Goal: Find specific page/section: Find specific page/section

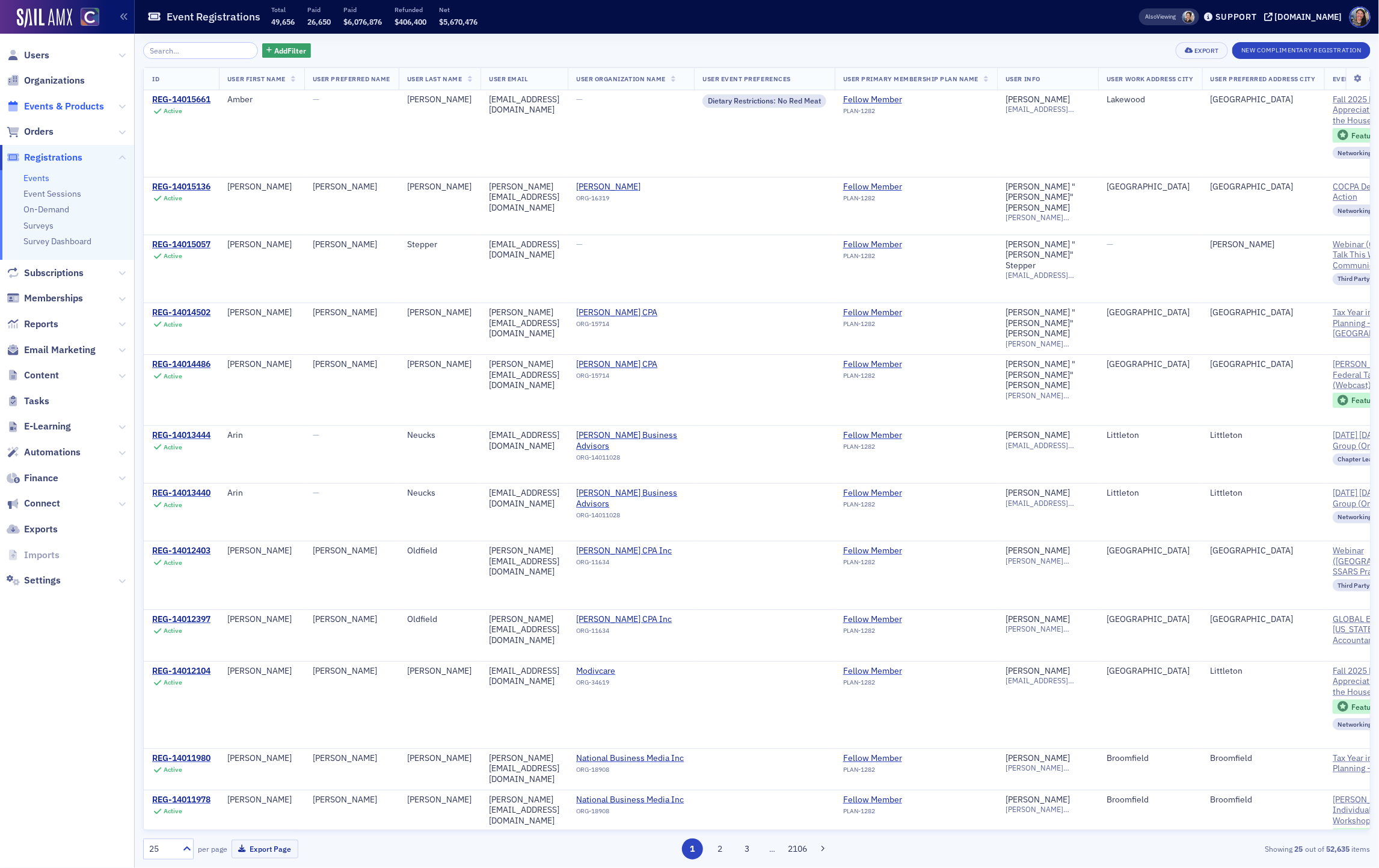
click at [57, 103] on span "Events & Products" at bounding box center [64, 106] width 80 height 13
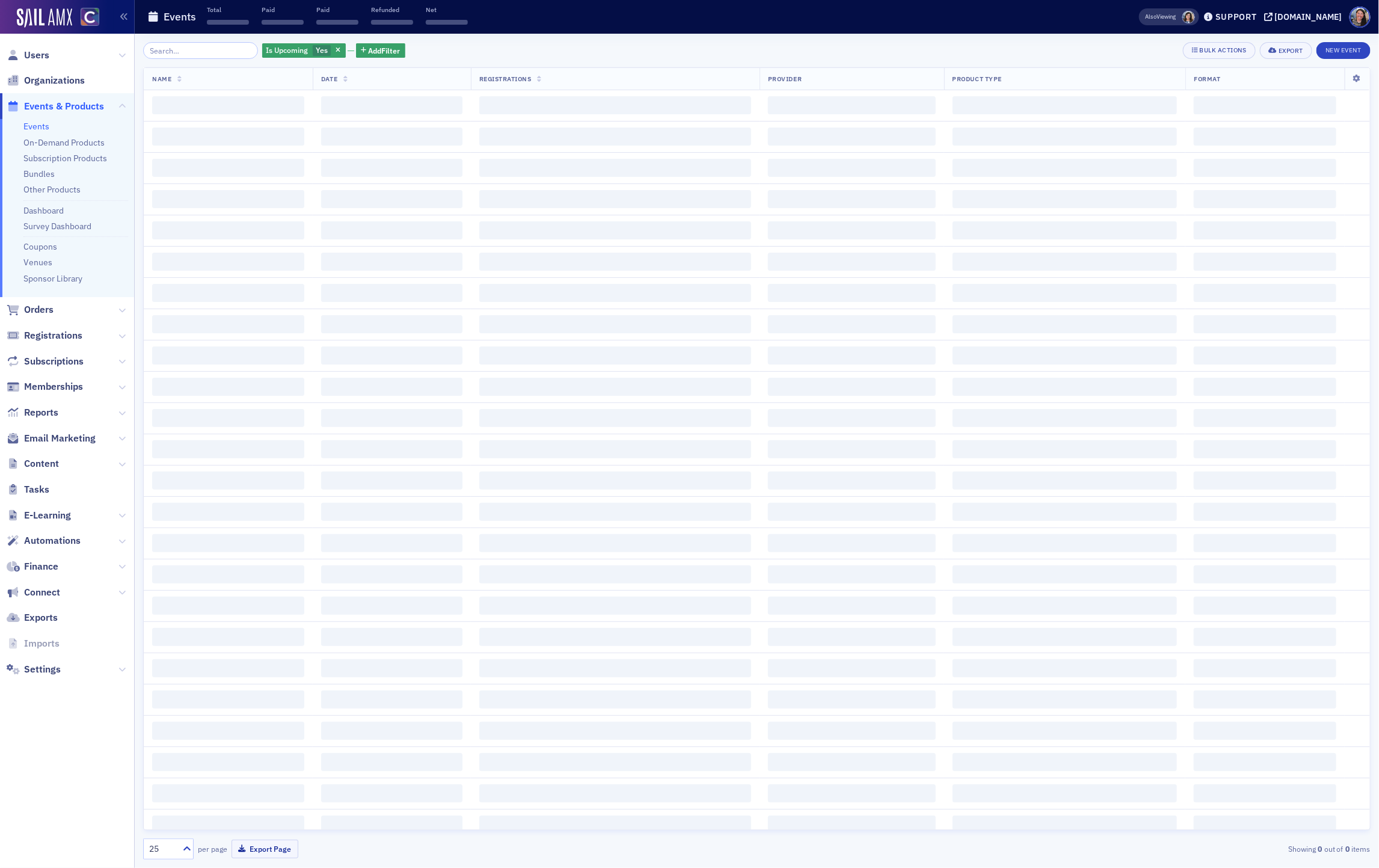
click at [178, 53] on input "search" at bounding box center [200, 50] width 115 height 17
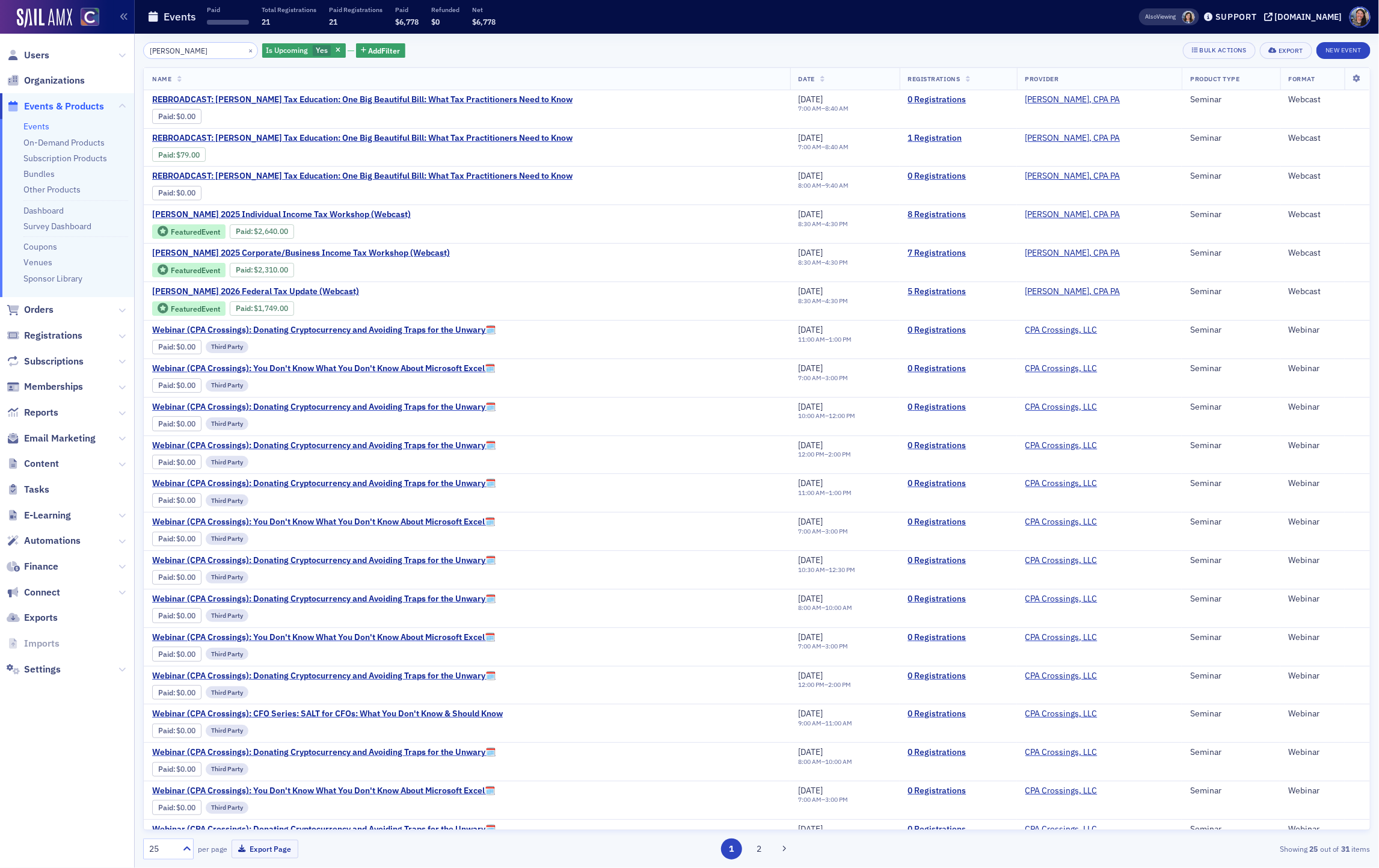
type input "don farmer"
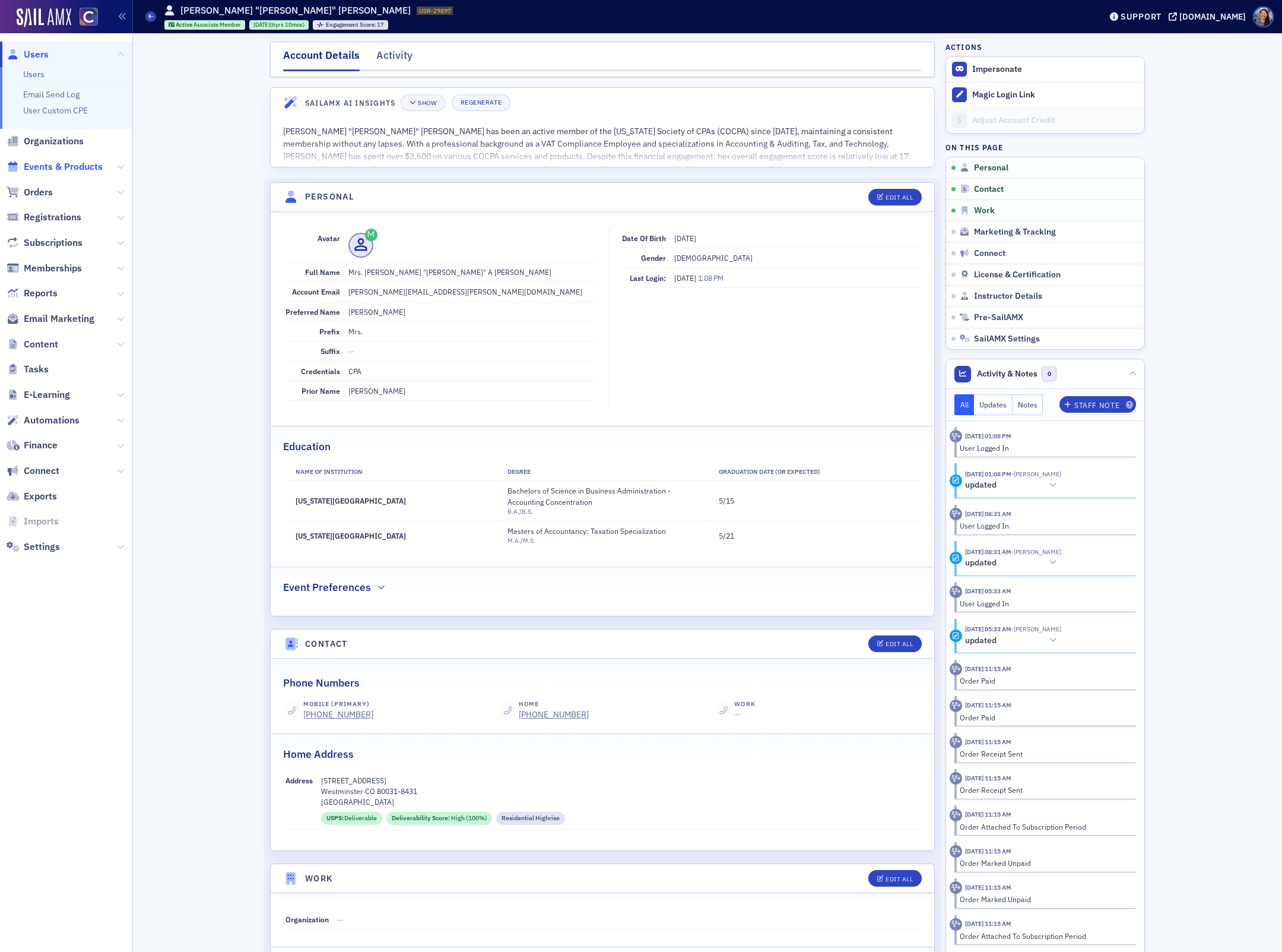
click at [62, 168] on span "Events & Products" at bounding box center [64, 167] width 79 height 13
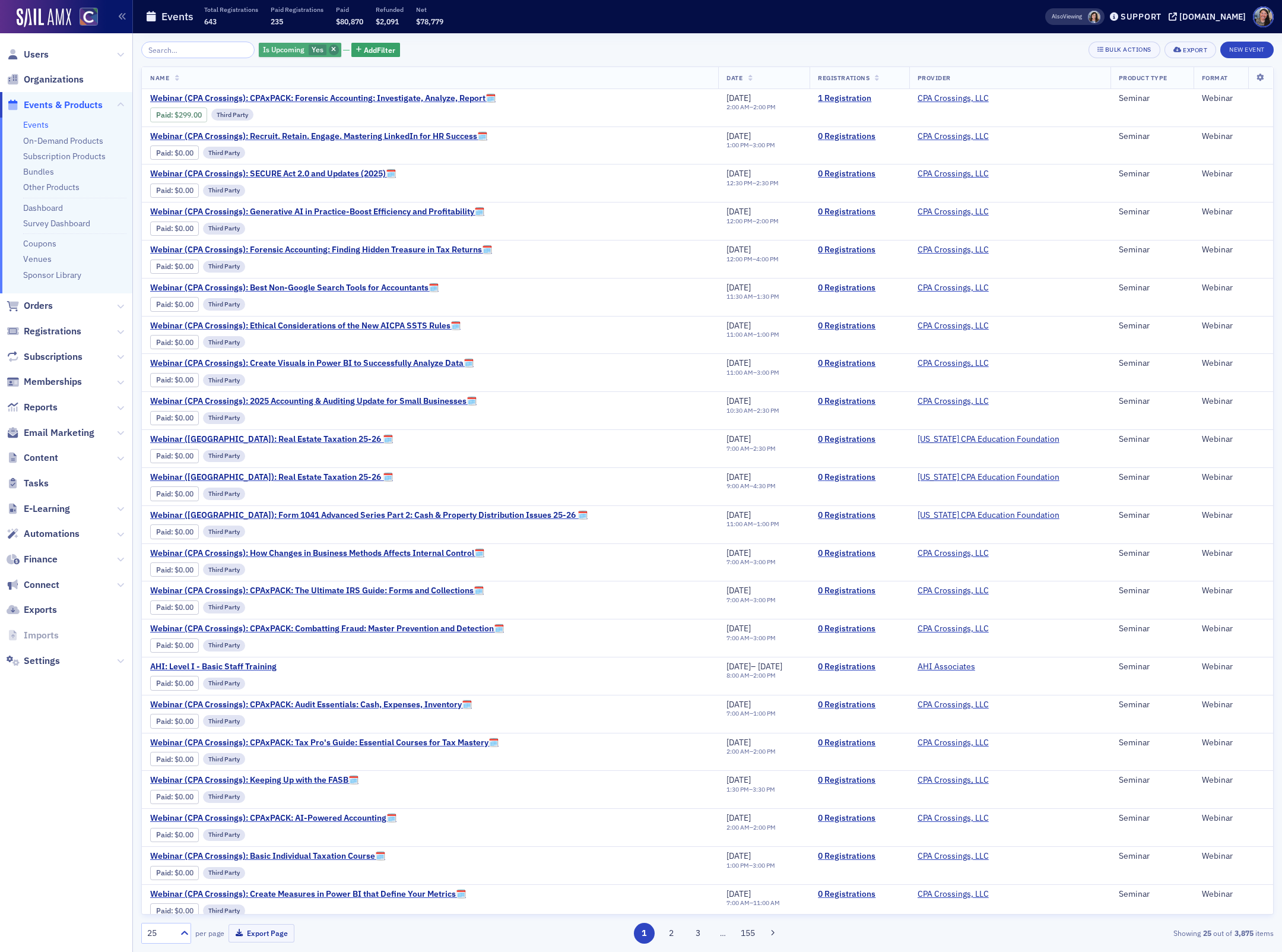
click at [331, 52] on icon "button" at bounding box center [334, 50] width 5 height 7
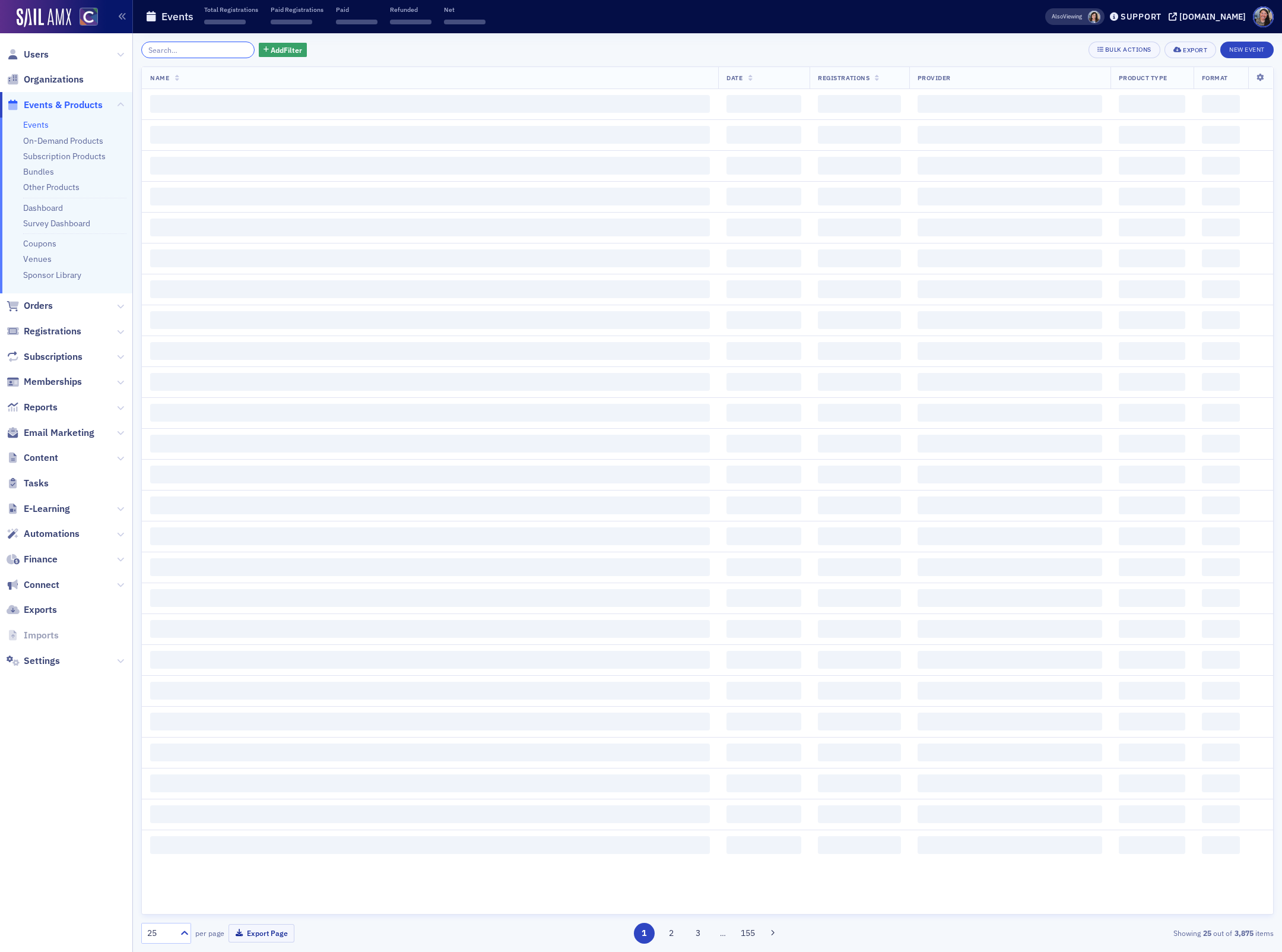
click at [215, 56] on input "search" at bounding box center [197, 50] width 113 height 17
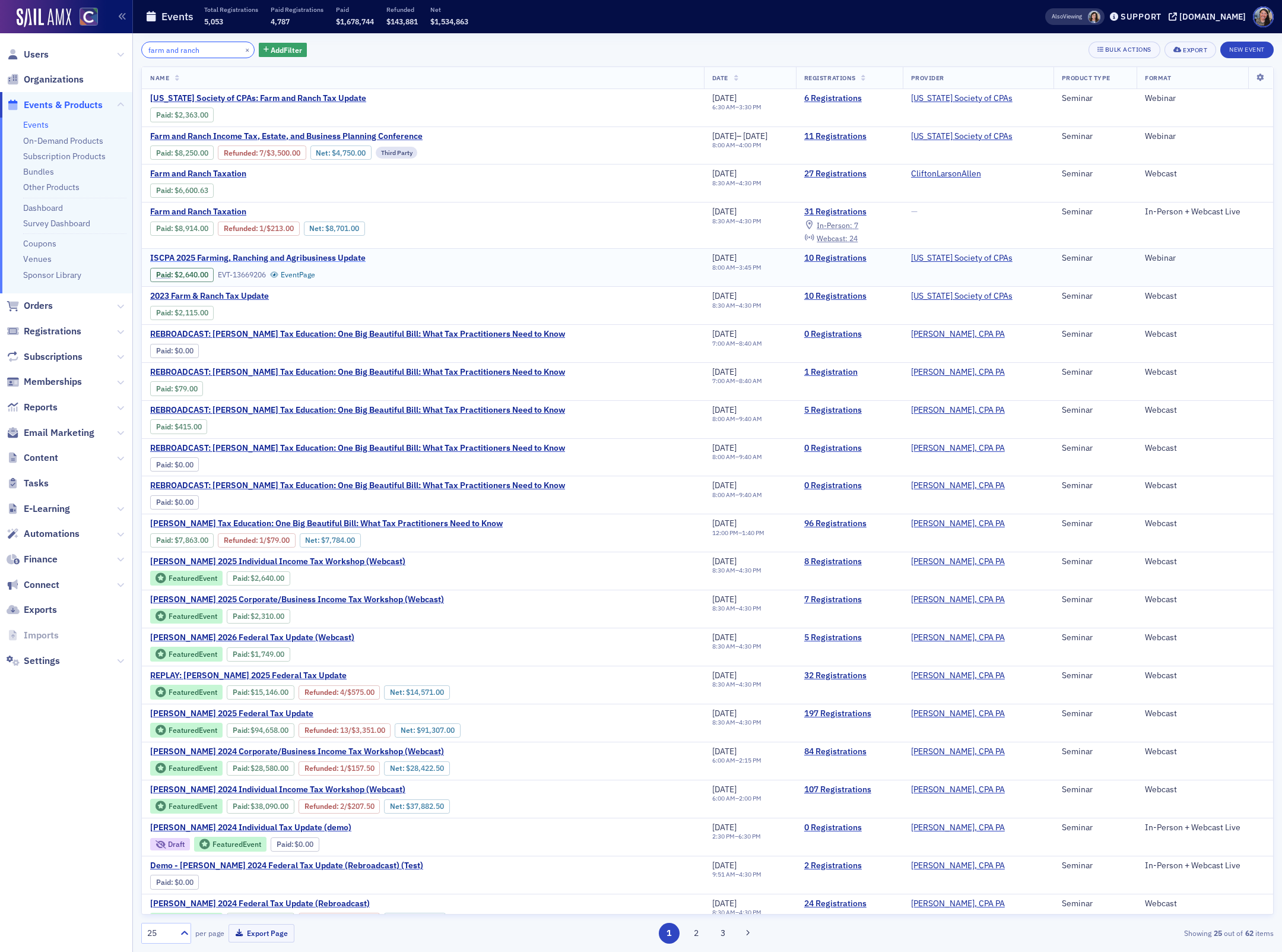
type input "farm and ranch"
click at [308, 255] on span "ISCPA 2025 Farming, Ranching and Agribusiness Update" at bounding box center [258, 258] width 215 height 11
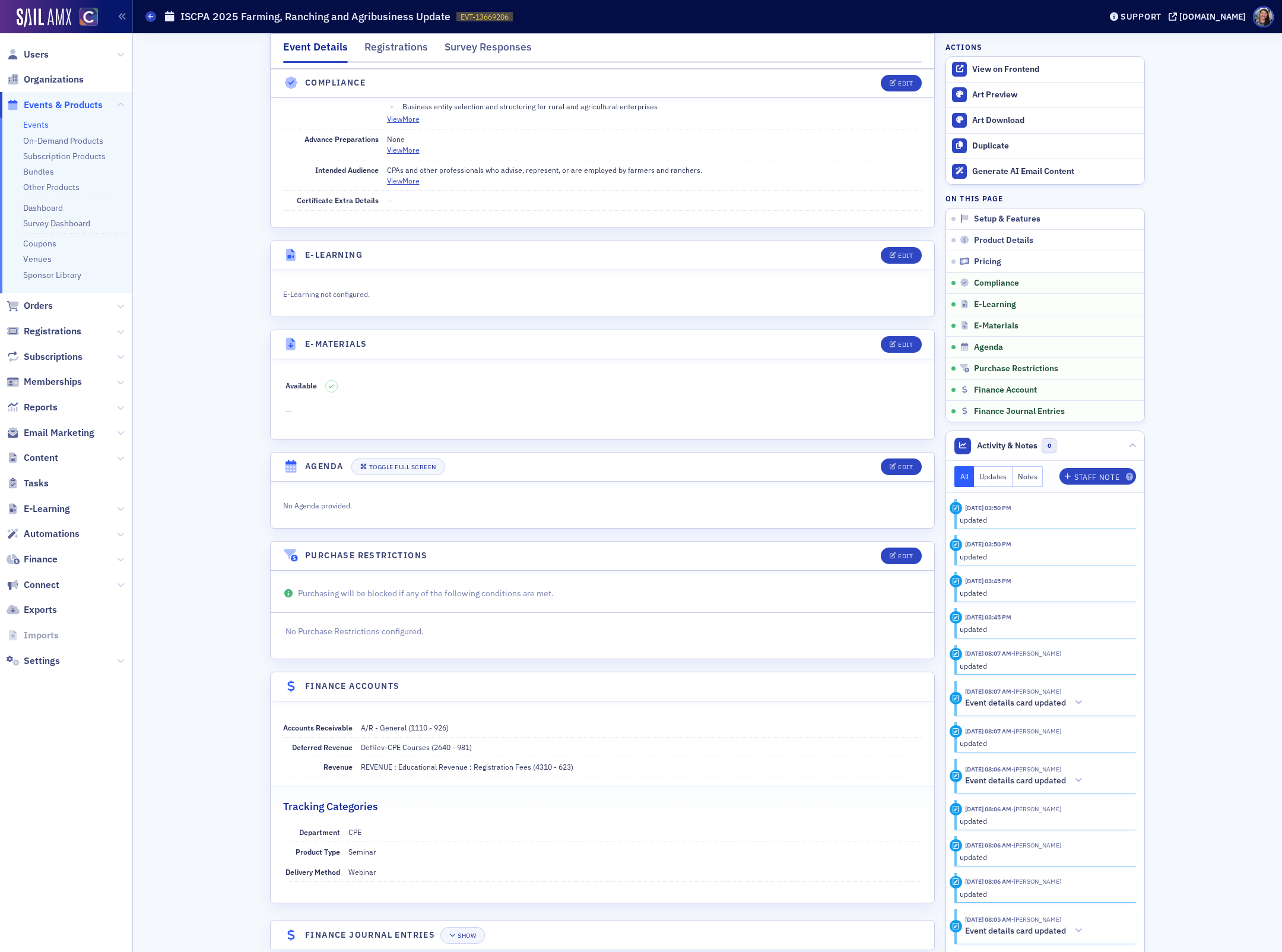
scroll to position [1650, 0]
